Goal: Check status: Check status

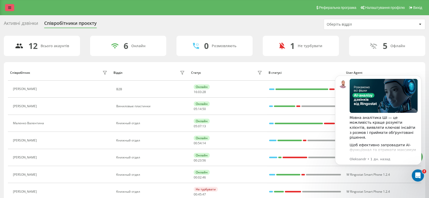
click at [10, 7] on icon at bounding box center [9, 8] width 3 height 4
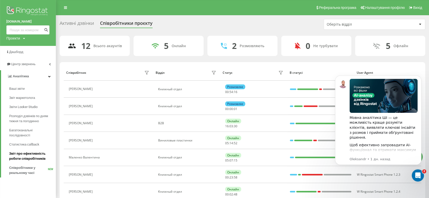
click at [26, 157] on span "Звіт про ефективність роботи співробітників" at bounding box center [31, 156] width 44 height 10
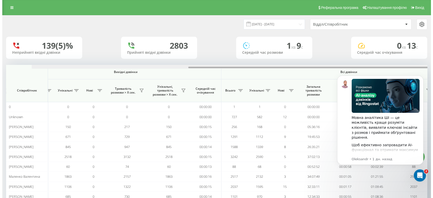
scroll to position [0, 287]
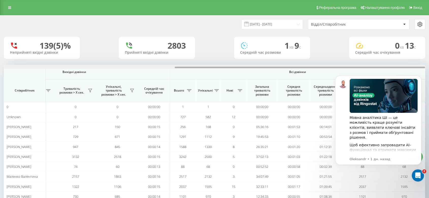
drag, startPoint x: 112, startPoint y: 67, endPoint x: 344, endPoint y: 62, distance: 231.3
click at [341, 62] on div "[DATE] - [DATE] Відділ/Співробітник 139 (5)% Неприйняті вхідні дзвінки [GEOGRAP…" at bounding box center [214, 115] width 421 height 201
click at [275, 21] on input "[DATE] - [DATE]" at bounding box center [271, 24] width 61 height 10
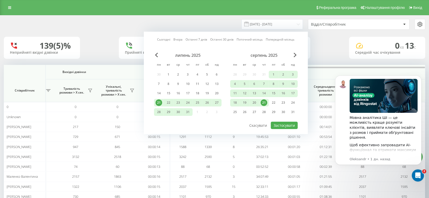
click at [263, 103] on div "21" at bounding box center [264, 103] width 7 height 7
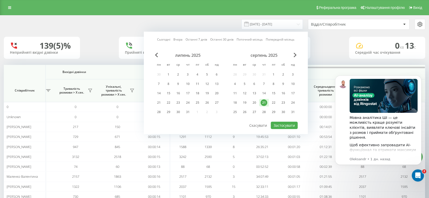
click at [263, 103] on div "21" at bounding box center [264, 103] width 7 height 7
click at [290, 123] on button "Застосувати" at bounding box center [284, 125] width 27 height 7
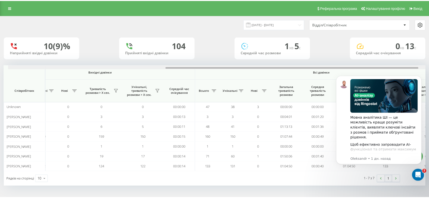
scroll to position [0, 283]
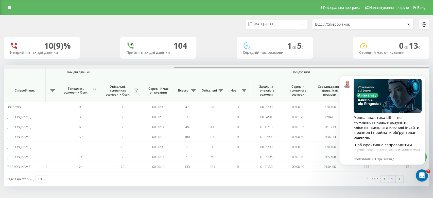
drag, startPoint x: 203, startPoint y: 68, endPoint x: 398, endPoint y: 60, distance: 195.3
click at [398, 60] on div "[DATE] - [DATE] Відділ/Співробітник 10 (9)% Неприйняті вхідні дзвінки [GEOGRAPH…" at bounding box center [217, 100] width 426 height 171
click at [267, 24] on input "[DATE] - [DATE]" at bounding box center [276, 24] width 61 height 10
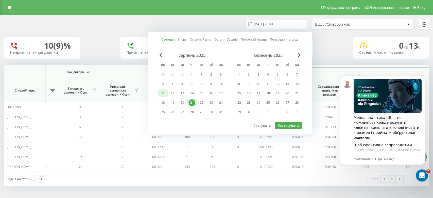
click at [164, 91] on div "11" at bounding box center [163, 93] width 7 height 7
click at [193, 101] on div "21" at bounding box center [192, 103] width 7 height 7
click at [292, 125] on button "Застосувати" at bounding box center [288, 125] width 27 height 7
type input "[DATE] - [DATE]"
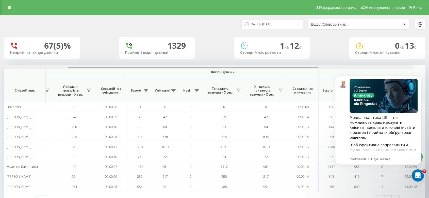
scroll to position [0, 287]
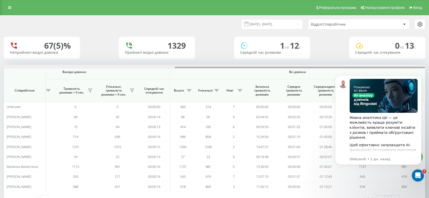
drag, startPoint x: 236, startPoint y: 68, endPoint x: 428, endPoint y: 58, distance: 192.9
click at [428, 58] on div "[DATE] - [DATE] Відділ/Співробітник 67 (5)% Неприйняті вхідні дзвінки 1329 Прий…" at bounding box center [214, 116] width 429 height 202
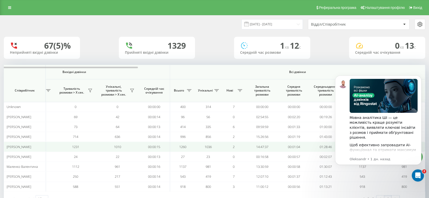
scroll to position [18, 0]
